Goal: Task Accomplishment & Management: Use online tool/utility

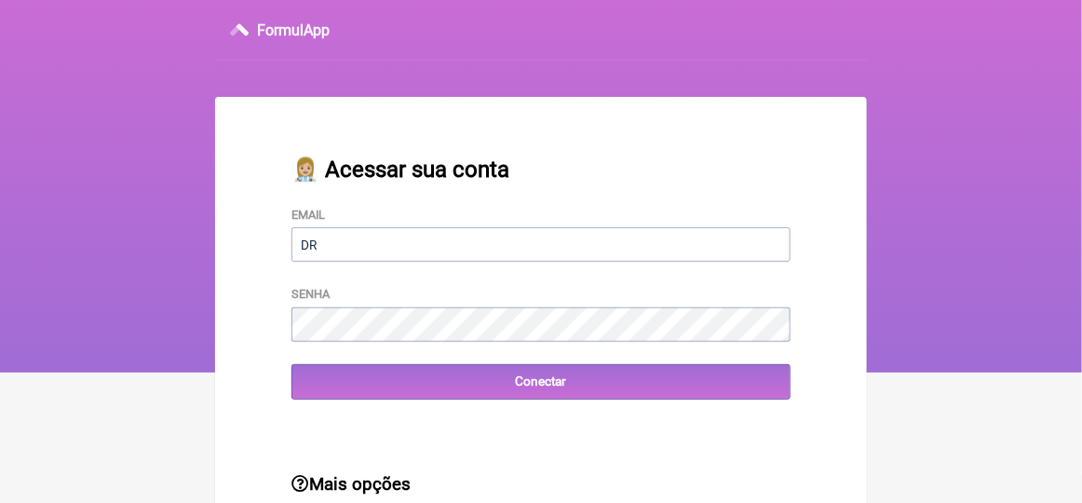
type input "[EMAIL_ADDRESS][DOMAIN_NAME]"
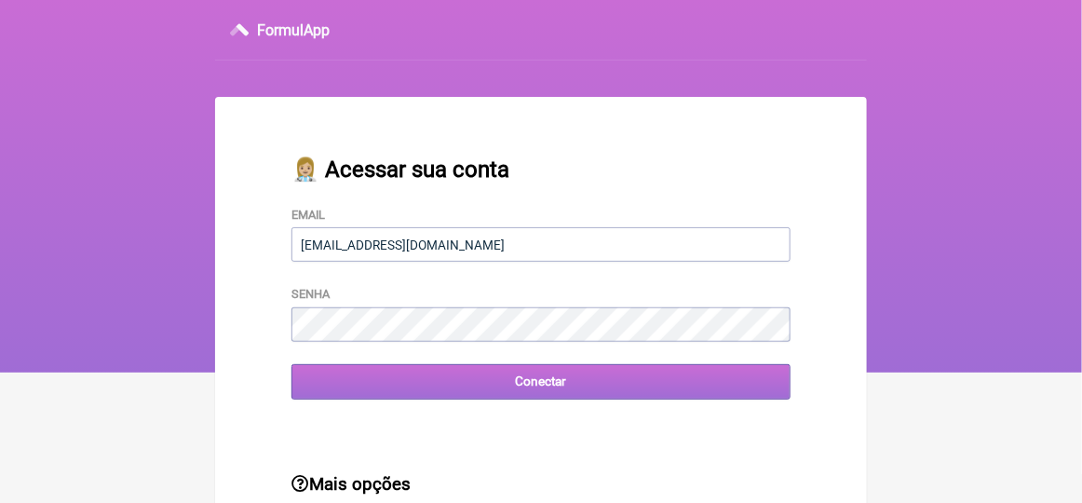
click at [336, 385] on input "Conectar" at bounding box center [541, 381] width 499 height 34
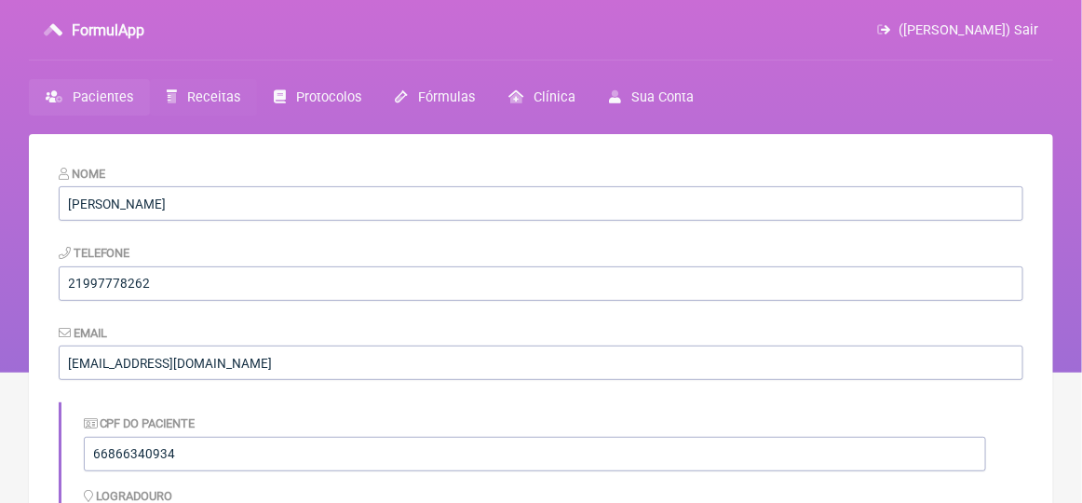
click at [202, 94] on span "Receitas" at bounding box center [213, 97] width 53 height 16
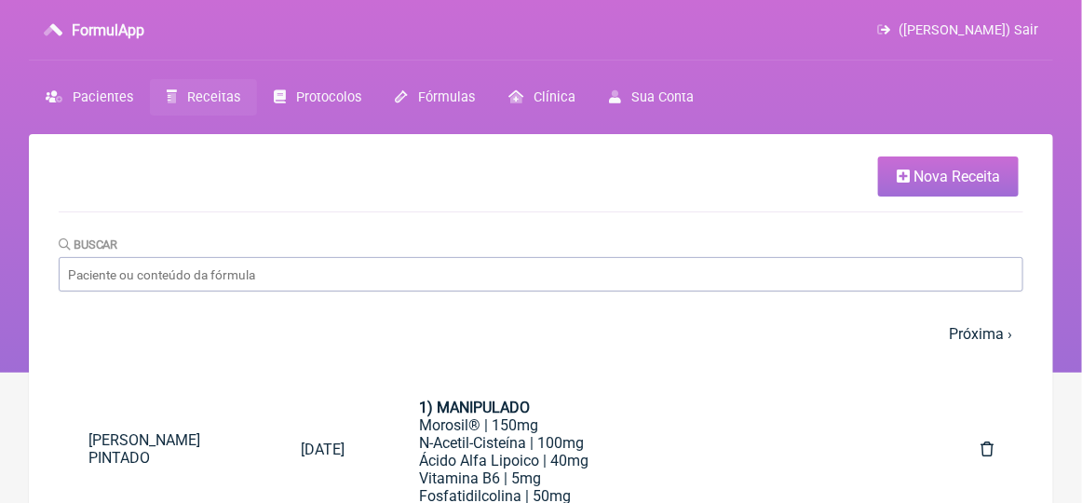
click at [944, 175] on span "Nova Receita" at bounding box center [957, 177] width 87 height 18
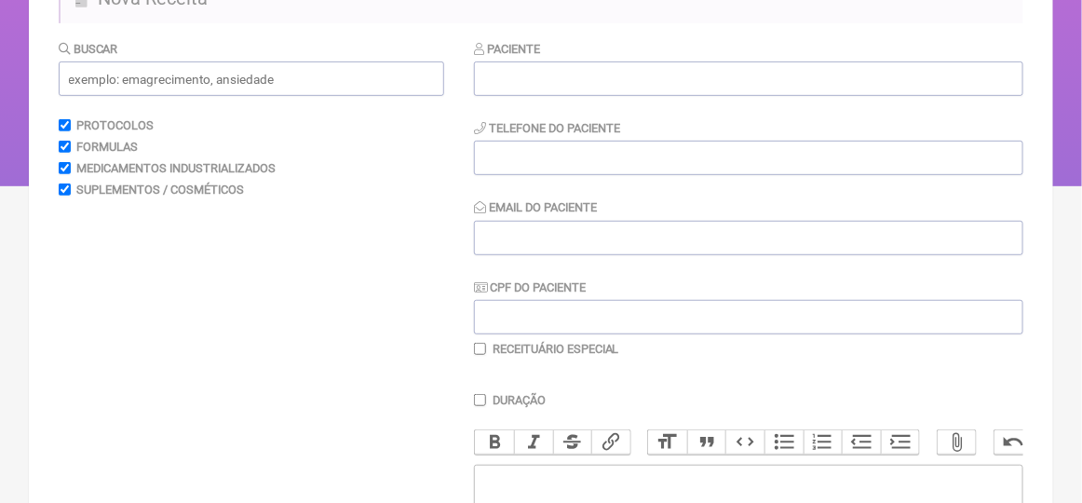
scroll to position [93, 0]
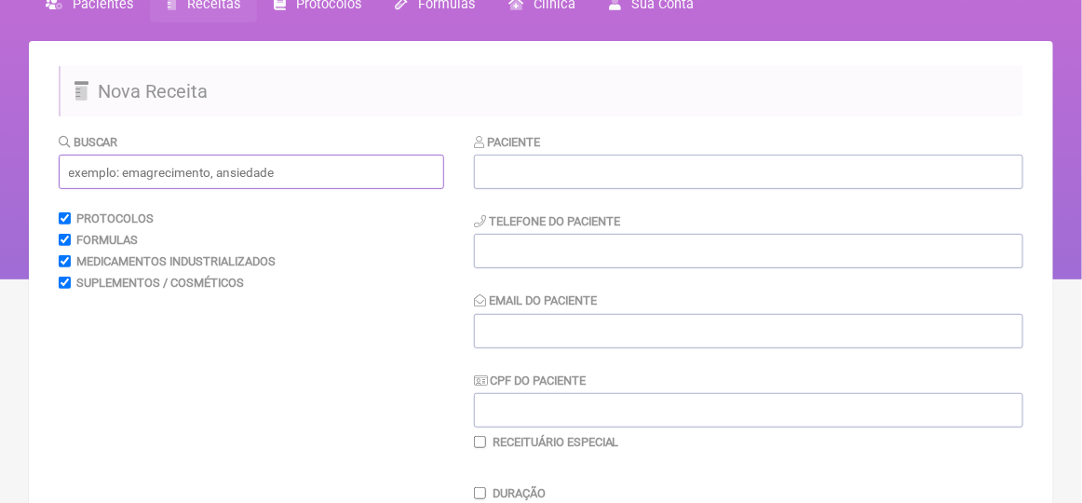
click at [104, 178] on input "text" at bounding box center [252, 172] width 386 height 34
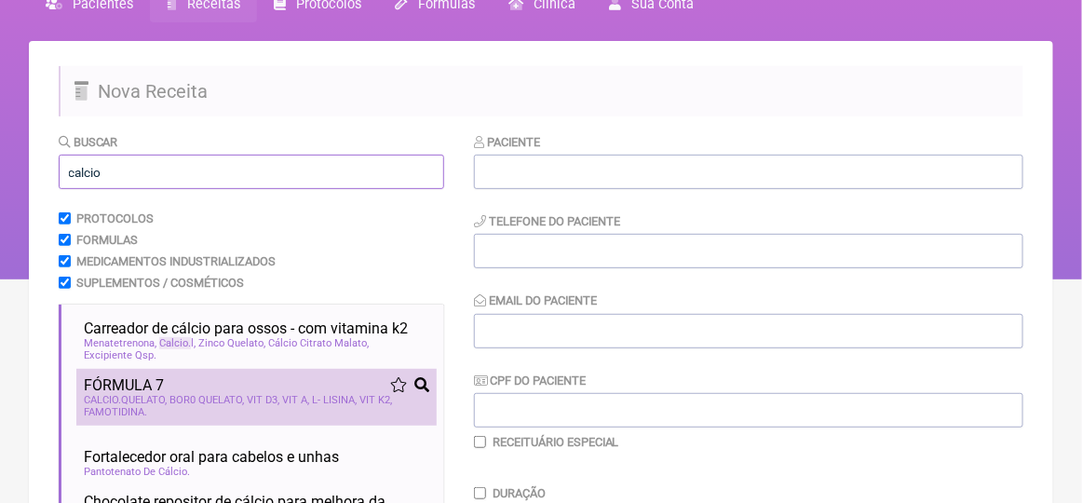
type input "calcio"
click at [152, 401] on span "CALCIO QUELATO" at bounding box center [125, 400] width 83 height 12
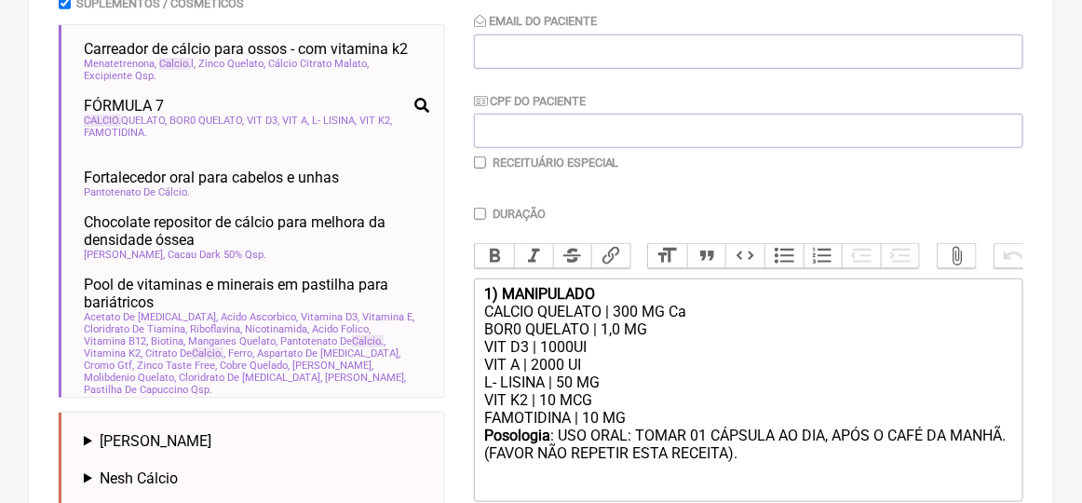
scroll to position [466, 0]
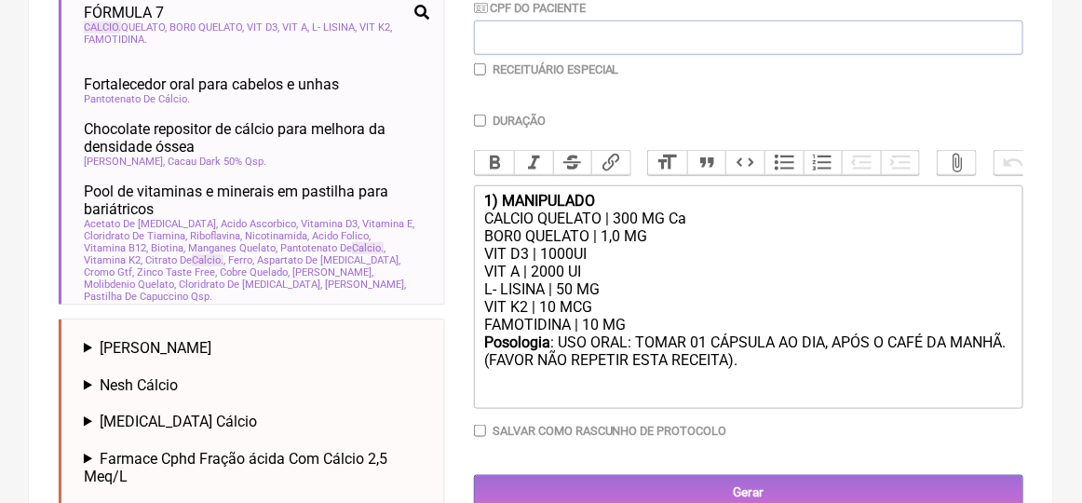
click at [594, 316] on div "VIT K2 | 10 MCG" at bounding box center [748, 307] width 529 height 18
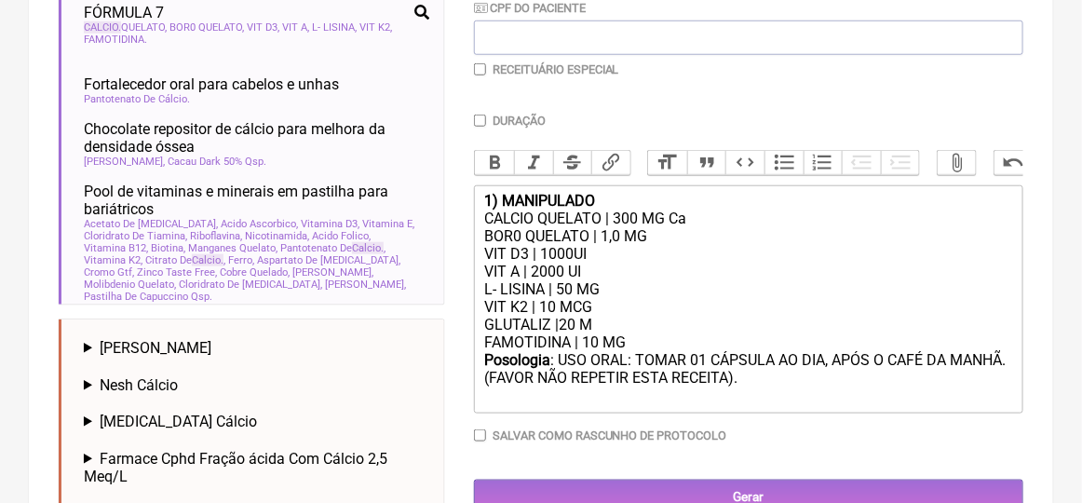
type trix-editor "<div><strong>1) MANIPULADO</strong></div><div>CALCIO QUELATO | 300 MG Ca</div><…"
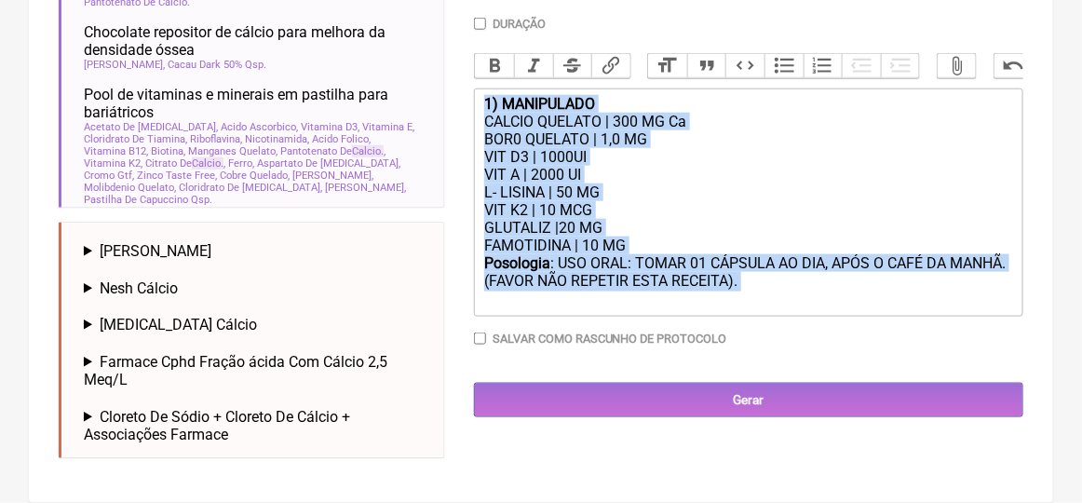
drag, startPoint x: 744, startPoint y: 298, endPoint x: 472, endPoint y: 123, distance: 323.5
click at [472, 123] on form "Buscar calcio Protocolos Formulas Medicamentos Industrializados Suplementos / C…" at bounding box center [541, 68] width 965 height 810
copy trix-editor "1) MANIPULADO CALCIO QUELATO | 300 MG Ca BOR0 QUELATO | 1,0 MG VIT D3 | 1000UI …"
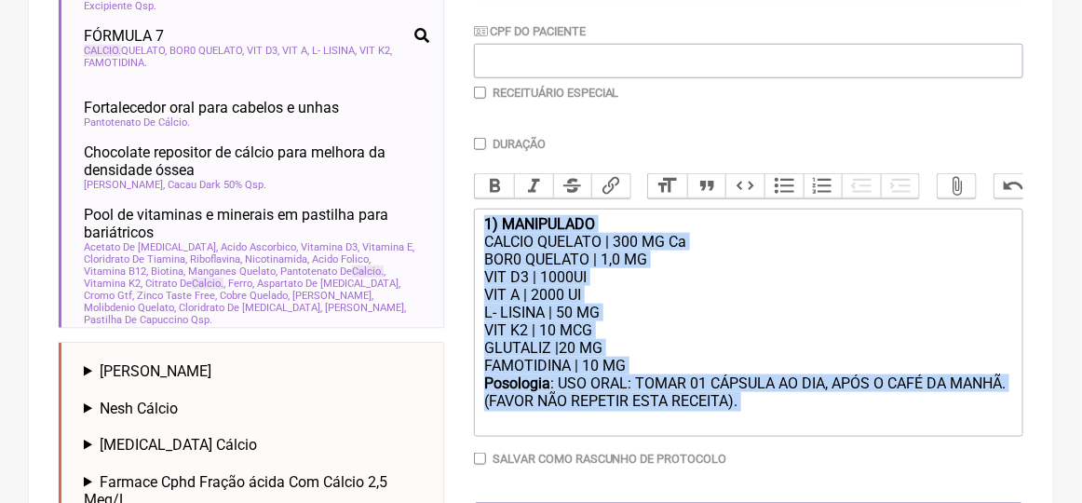
scroll to position [0, 0]
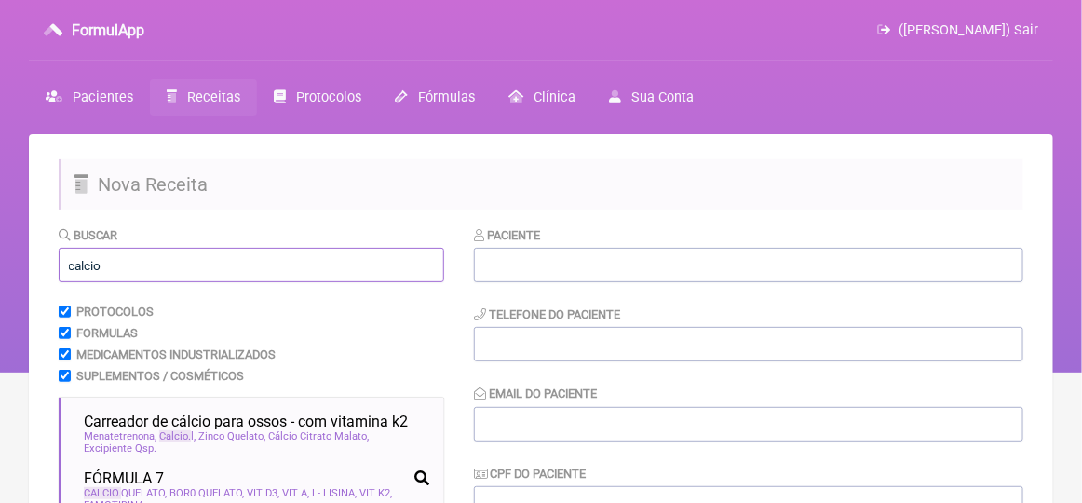
click at [115, 265] on input "calcio" at bounding box center [252, 265] width 386 height 34
type input "c"
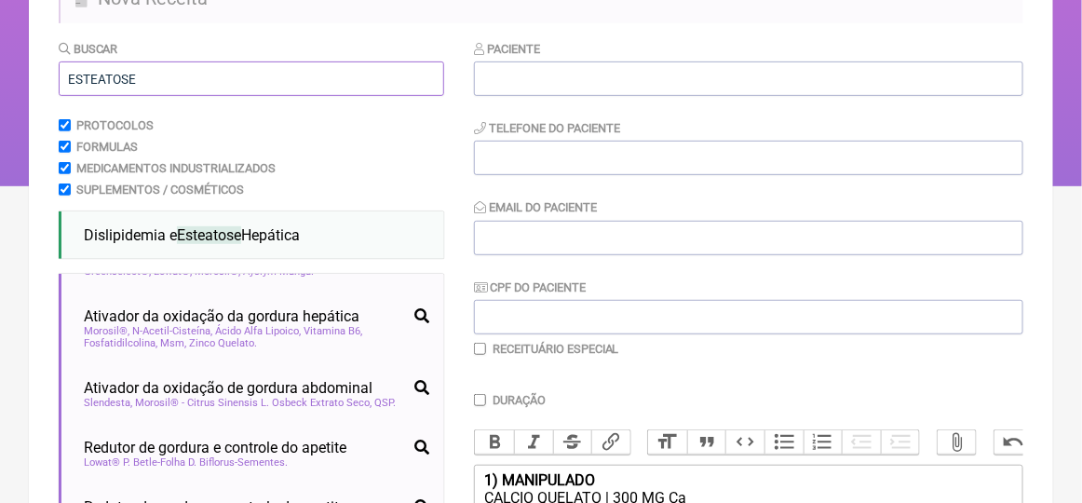
scroll to position [523, 0]
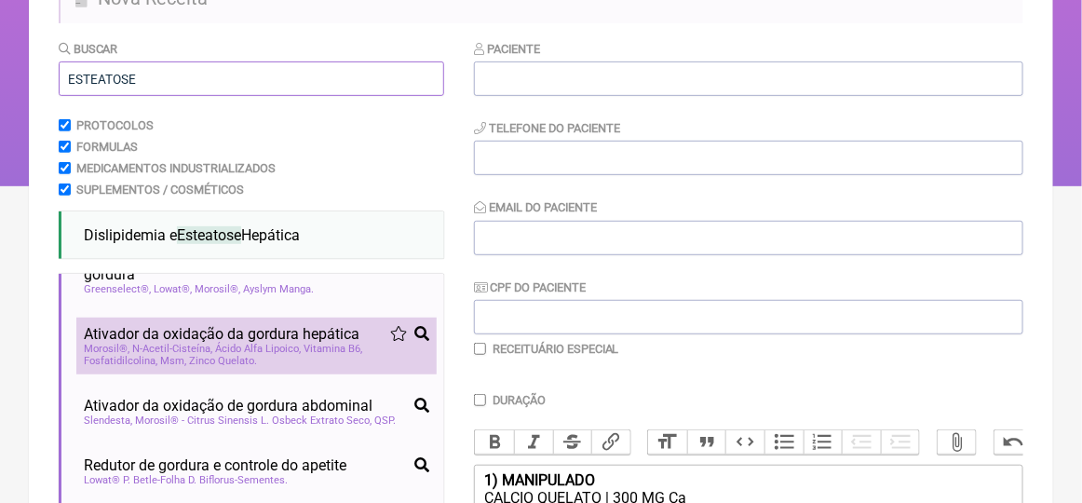
type input "ESTEATOSE"
click at [225, 367] on span "Zinco Quelato" at bounding box center [223, 361] width 68 height 12
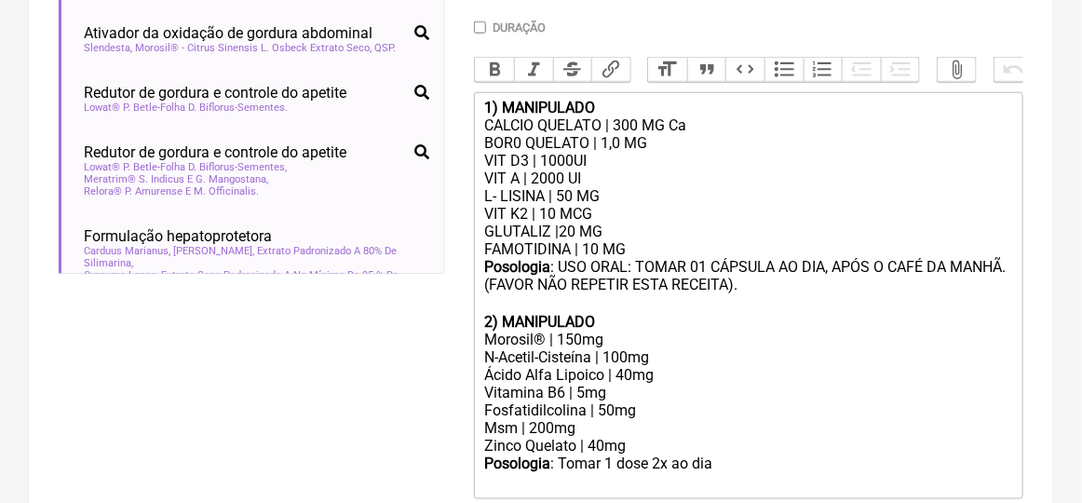
scroll to position [703, 0]
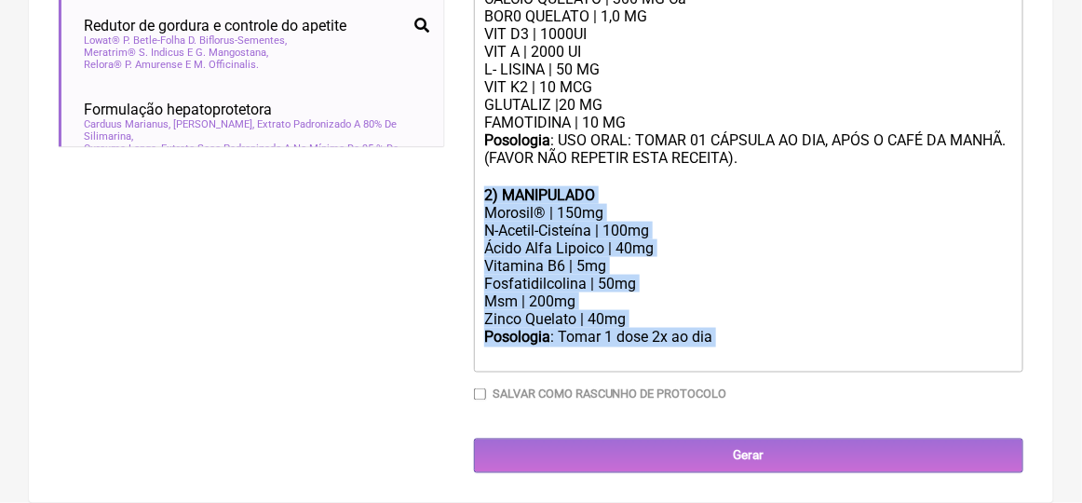
drag, startPoint x: 698, startPoint y: 336, endPoint x: 482, endPoint y: 197, distance: 256.0
click at [482, 197] on trix-editor "1) MANIPULADO CALCIO QUELATO | 300 MG Ca BOR0 QUELATO | 1,0 MG VIT D3 | 1000UI …" at bounding box center [749, 169] width 550 height 407
type trix-editor "<div><strong>1) MANIPULADO</strong></div><div>CALCIO QUELATO | 300 MG Ca</div><…"
copy trix-editor "2) MANIPULADO Morosil® | 150mg N-Acetil-Cisteína | 100mg Ácido Alfa Lipoico | 4…"
